Goal: Entertainment & Leisure: Consume media (video, audio)

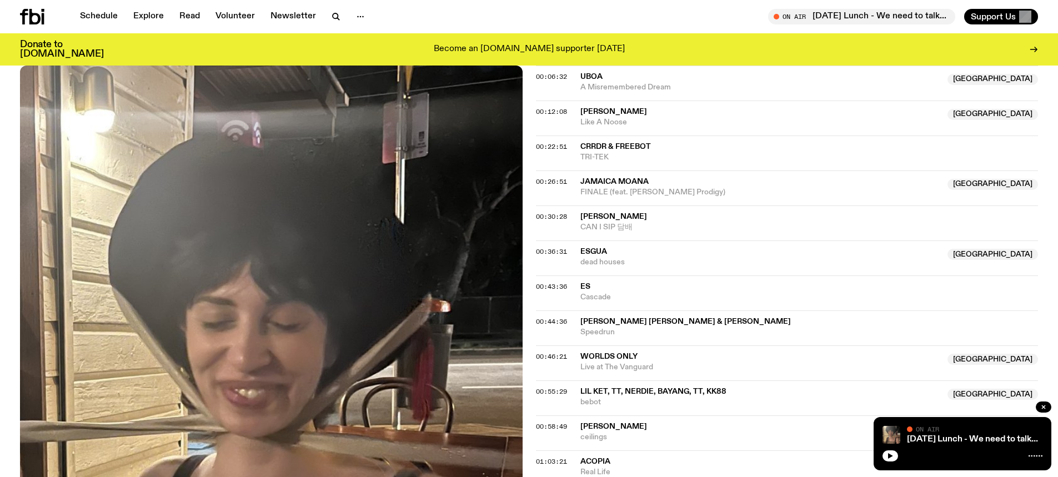
scroll to position [269, 0]
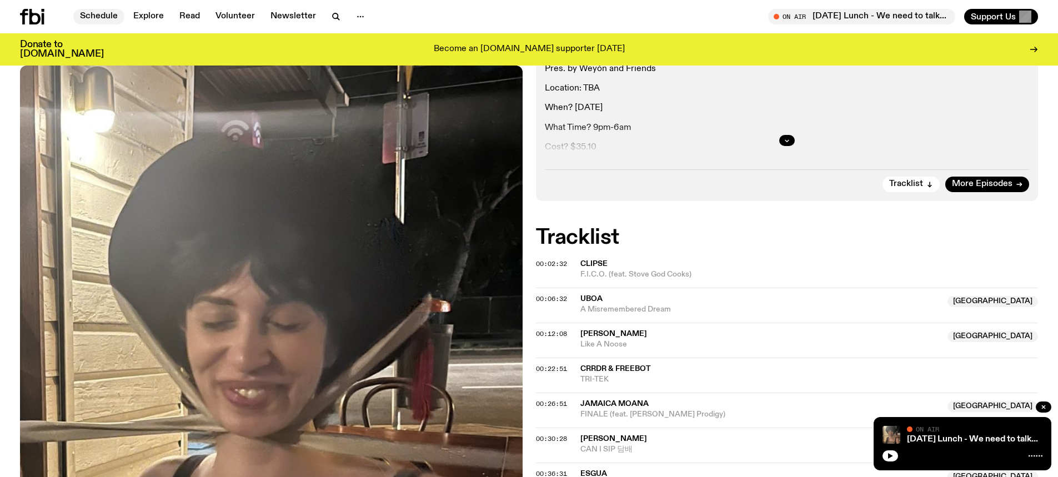
click at [99, 13] on link "Schedule" at bounding box center [98, 17] width 51 height 16
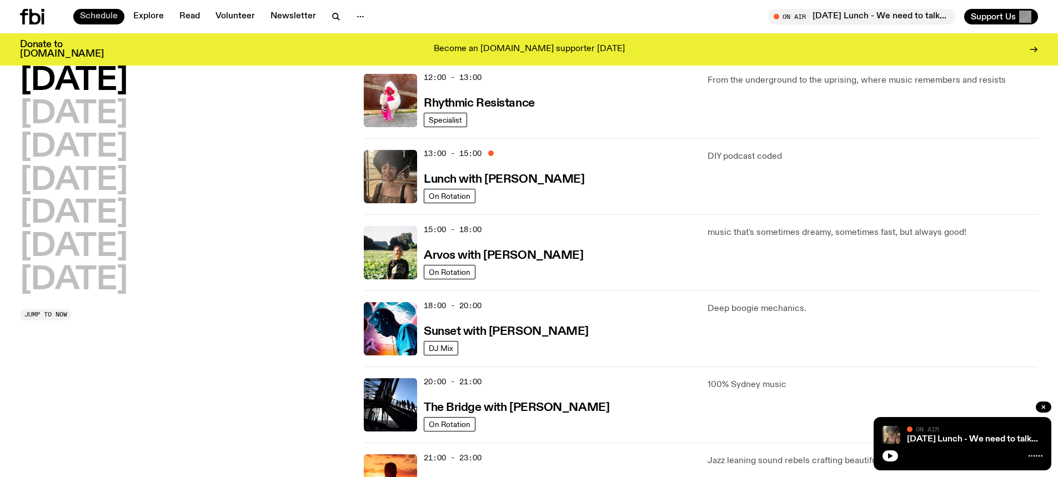
scroll to position [275, 0]
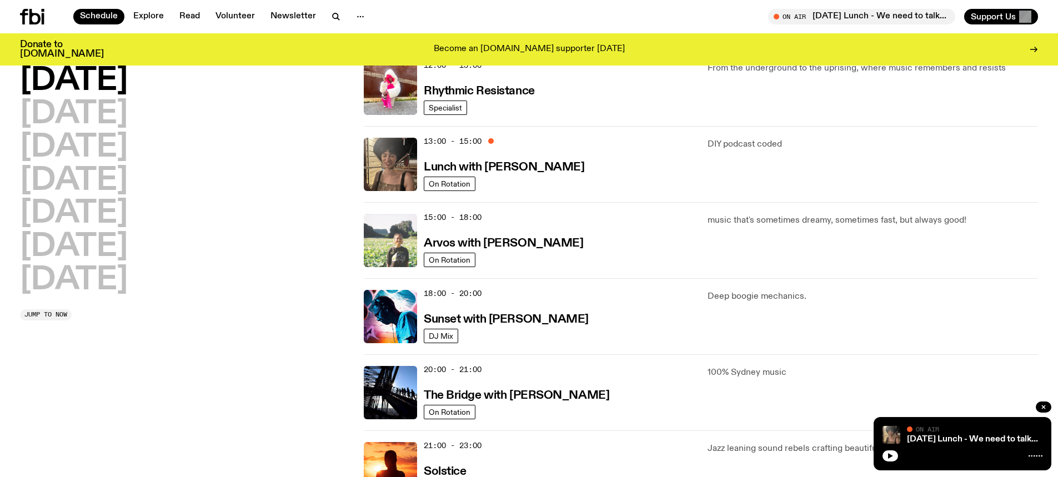
click at [377, 255] on img at bounding box center [390, 240] width 53 height 53
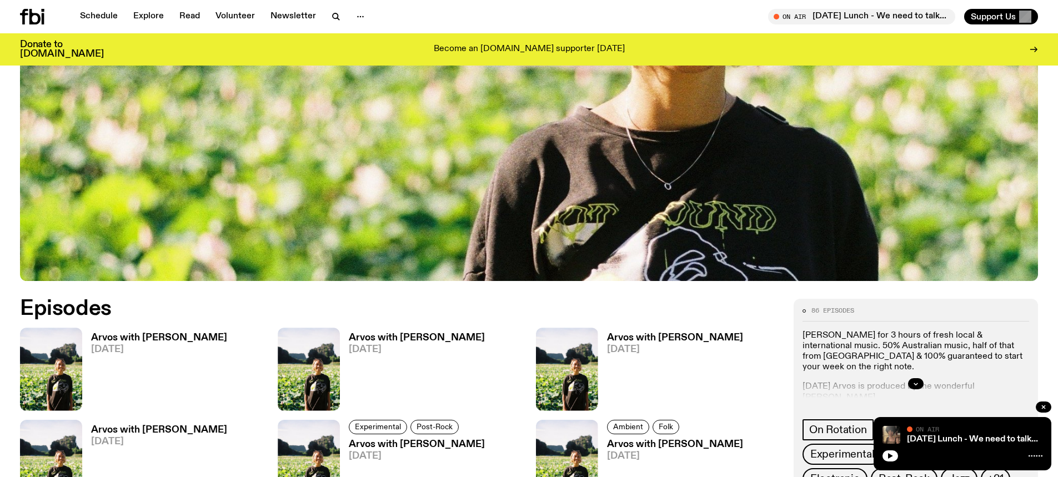
scroll to position [604, 0]
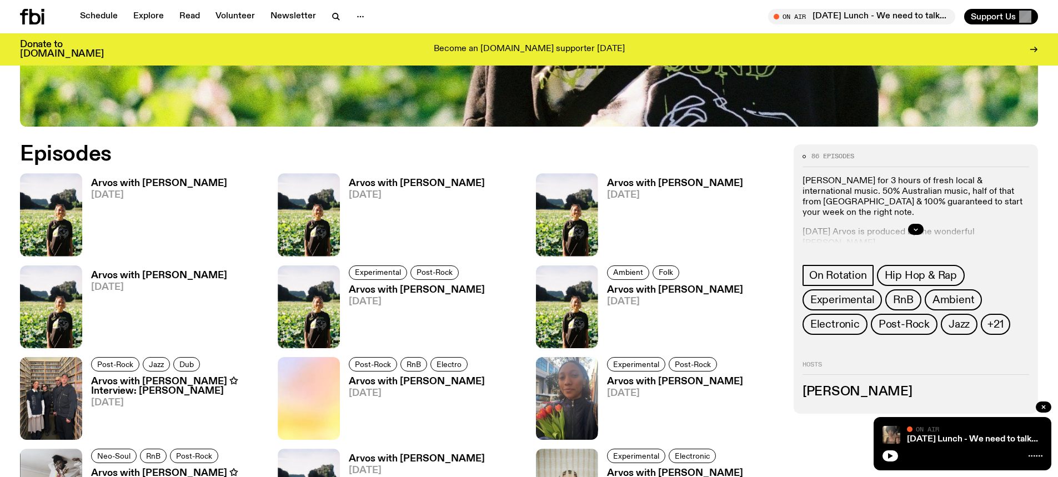
click at [116, 188] on h3 "Arvos with [PERSON_NAME]" at bounding box center [159, 183] width 136 height 9
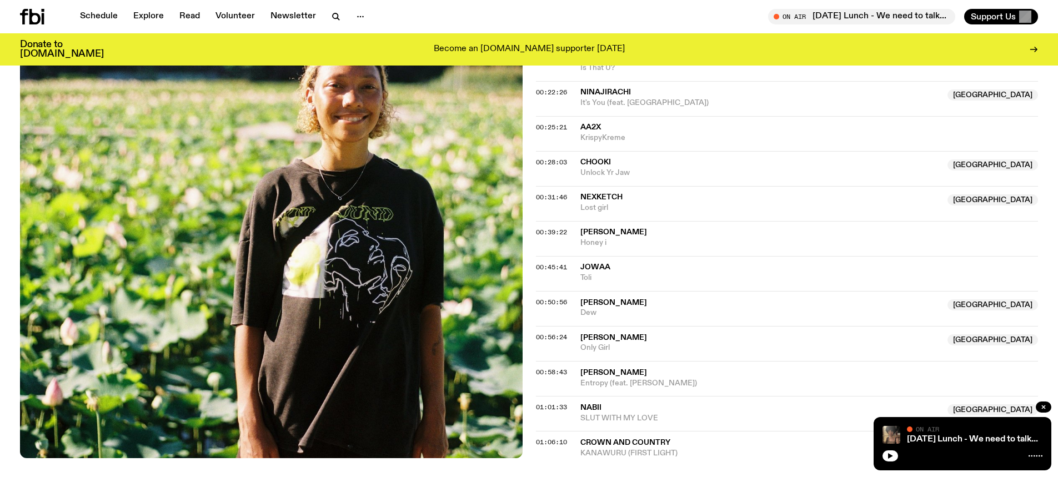
scroll to position [548, 0]
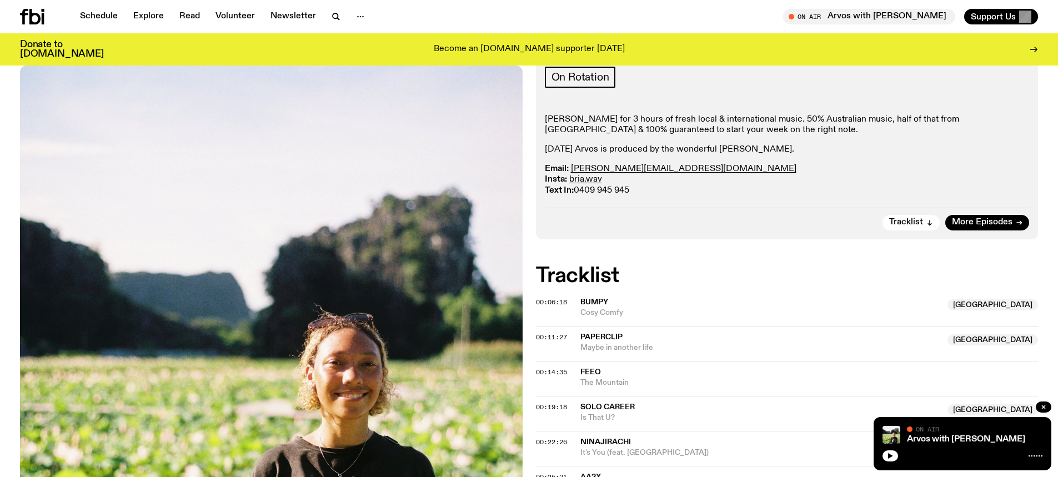
scroll to position [164, 0]
